Goal: Book appointment/travel/reservation

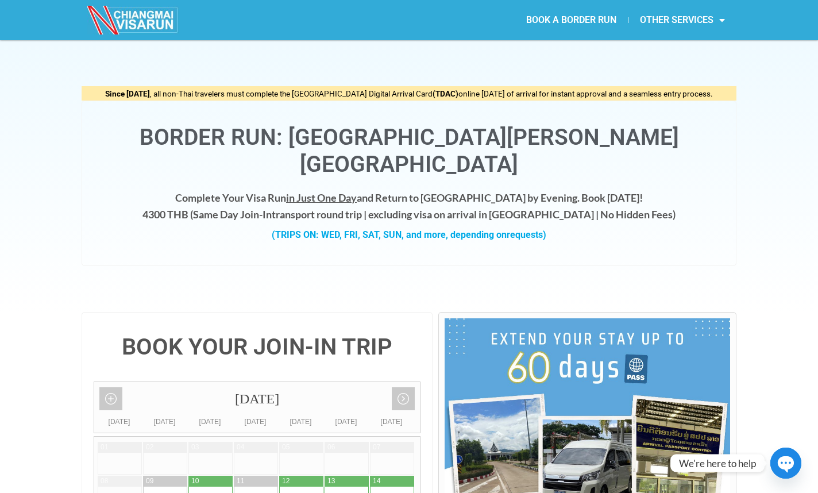
click at [427, 190] on h4 "Complete Your Visa Run in Just One Day and Return to [GEOGRAPHIC_DATA] by Eveni…" at bounding box center [409, 206] width 631 height 33
click at [427, 129] on h1 "Border Run: [GEOGRAPHIC_DATA][PERSON_NAME][GEOGRAPHIC_DATA]" at bounding box center [409, 151] width 631 height 54
click at [434, 190] on h4 "Complete Your Visa Run in Just One Day and Return to [GEOGRAPHIC_DATA] by Eveni…" at bounding box center [409, 206] width 631 height 33
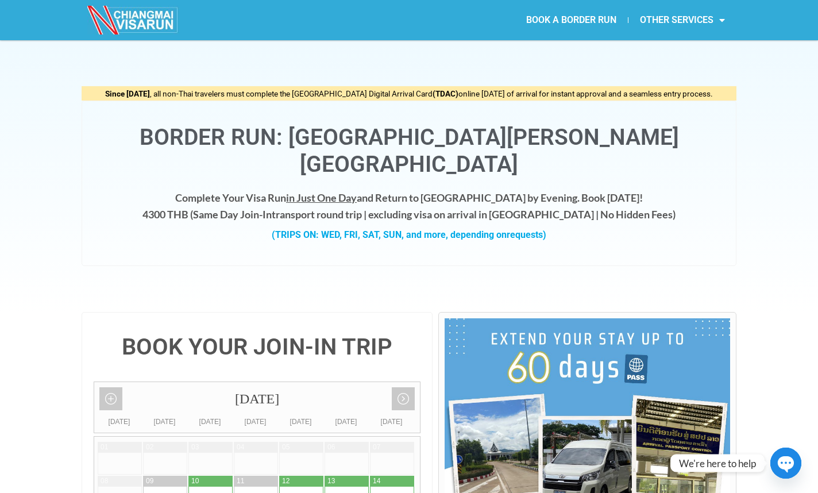
click at [434, 190] on h4 "Complete Your Visa Run in Just One Day and Return to [GEOGRAPHIC_DATA] by Eveni…" at bounding box center [409, 206] width 631 height 33
click at [407, 190] on h4 "Complete Your Visa Run in Just One Day and Return to [GEOGRAPHIC_DATA] by Eveni…" at bounding box center [409, 206] width 631 height 33
click at [400, 165] on div at bounding box center [400, 165] width 0 height 0
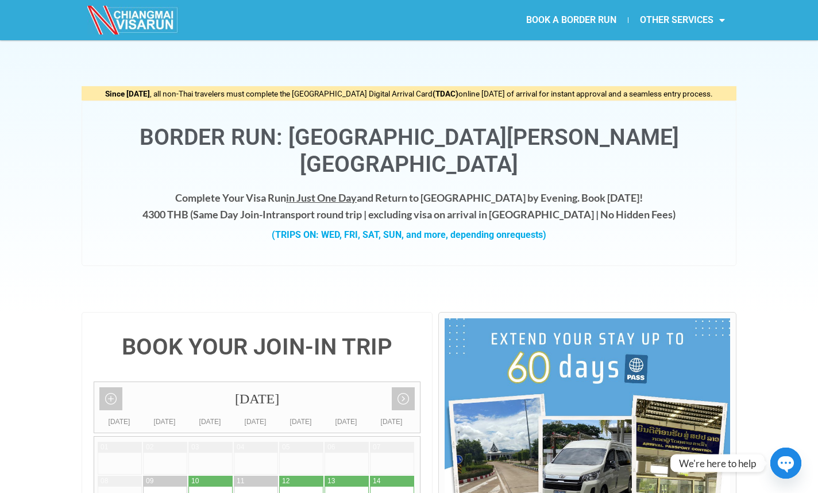
click at [407, 190] on h4 "Complete Your Visa Run in Just One Day and Return to [GEOGRAPHIC_DATA] by Eveni…" at bounding box center [409, 206] width 631 height 33
click at [272, 208] on strong "Same Day Join-In" at bounding box center [232, 214] width 79 height 13
click at [253, 198] on div "Complete Your Visa Run in Just One Day and Return to [GEOGRAPHIC_DATA] by Eveni…" at bounding box center [409, 222] width 631 height 64
click at [72, 166] on div "Since [DATE] , all non-Thai travelers must complete the [GEOGRAPHIC_DATA] Digit…" at bounding box center [409, 176] width 818 height 272
